Goal: Task Accomplishment & Management: Manage account settings

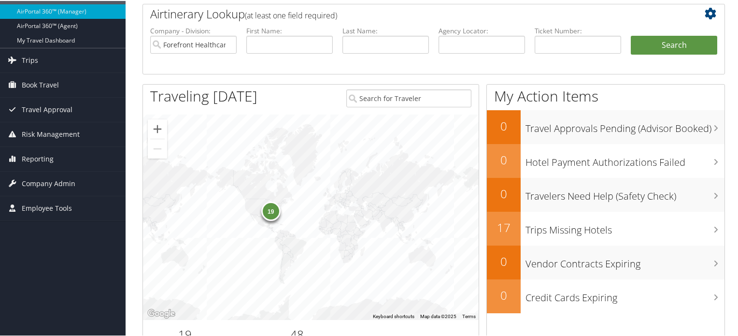
scroll to position [97, 0]
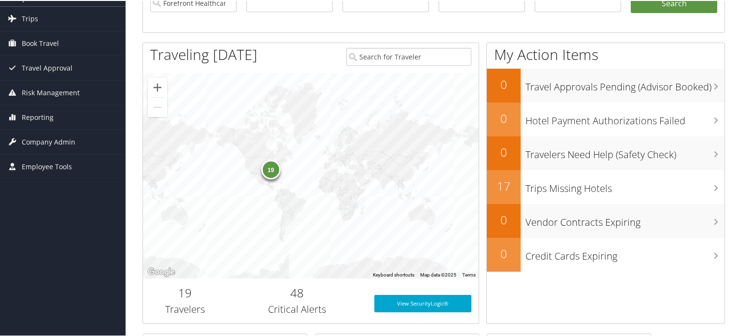
click at [60, 141] on span "Company Admin" at bounding box center [49, 141] width 54 height 24
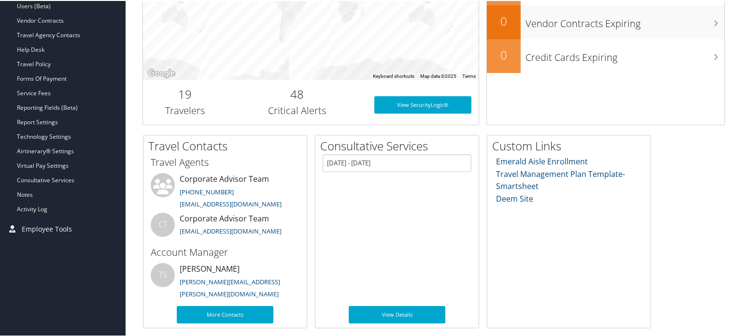
scroll to position [198, 0]
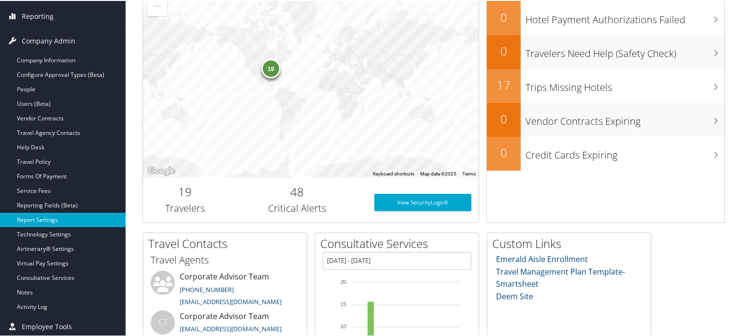
click at [53, 213] on link "Report Settings" at bounding box center [63, 219] width 126 height 14
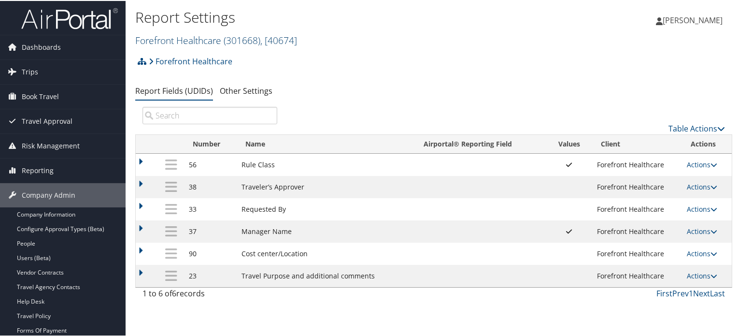
click at [239, 39] on span "( 301668 )" at bounding box center [242, 39] width 37 height 13
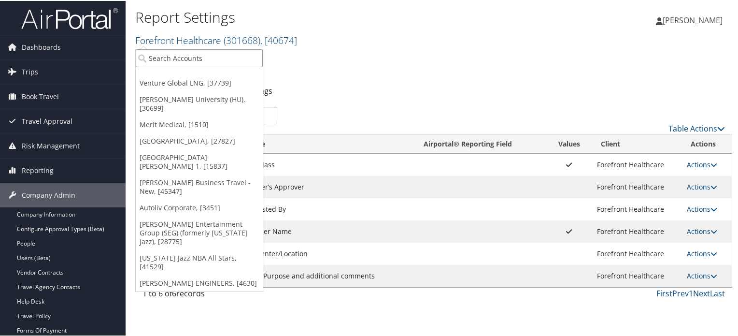
click at [193, 51] on input "search" at bounding box center [199, 57] width 127 height 18
paste input "005709"
type input "005709"
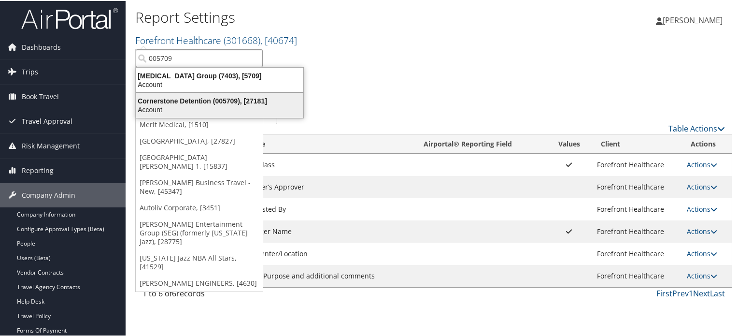
click at [197, 102] on div "Cornerstone Detention (005709), [27181]" at bounding box center [219, 100] width 179 height 9
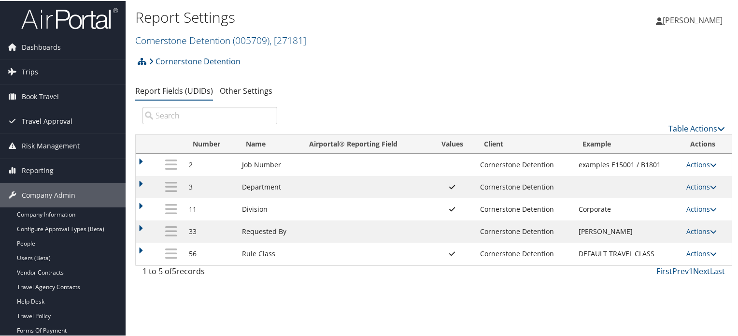
scroll to position [48, 0]
